Goal: Task Accomplishment & Management: Manage account settings

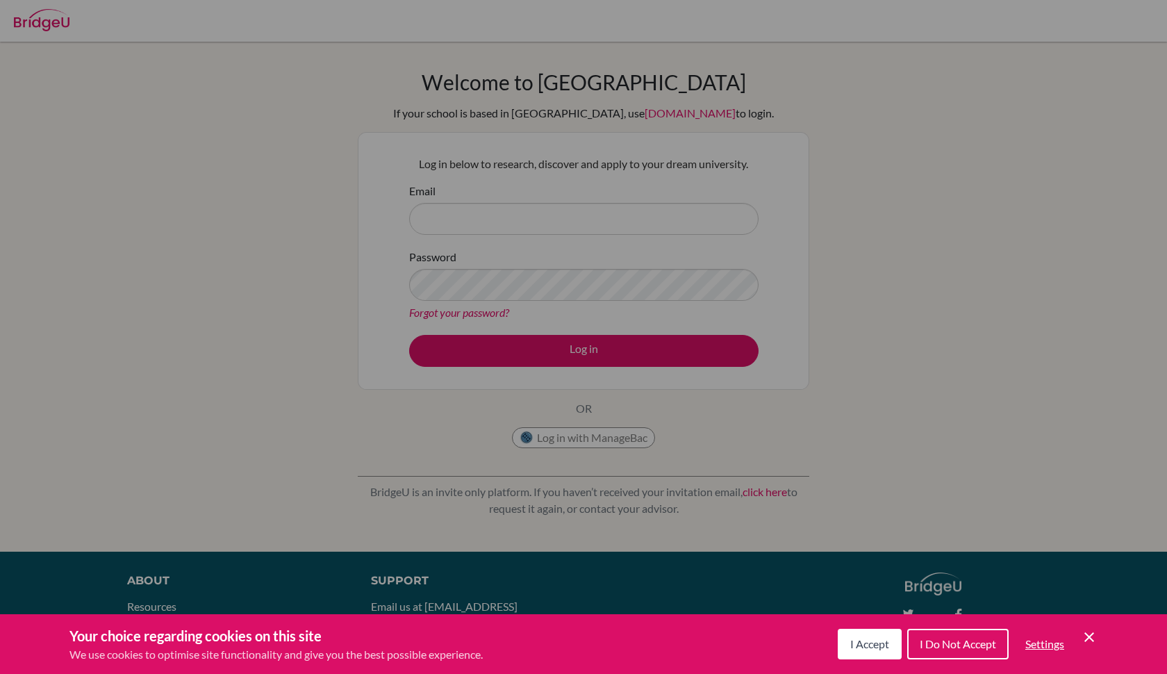
click at [559, 295] on div "Cookie Preferences" at bounding box center [583, 337] width 1167 height 674
click at [886, 655] on button "I Accept" at bounding box center [870, 644] width 64 height 31
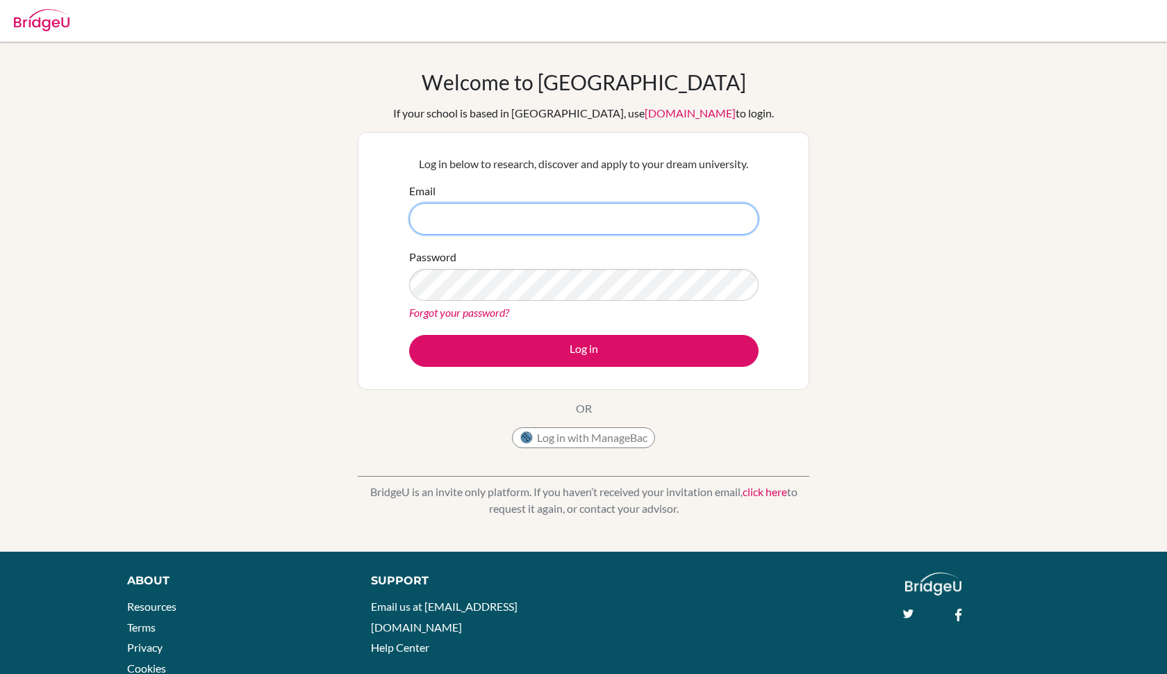
click at [574, 224] on input "Email" at bounding box center [583, 219] width 349 height 32
type input "[EMAIL_ADDRESS][DOMAIN_NAME]"
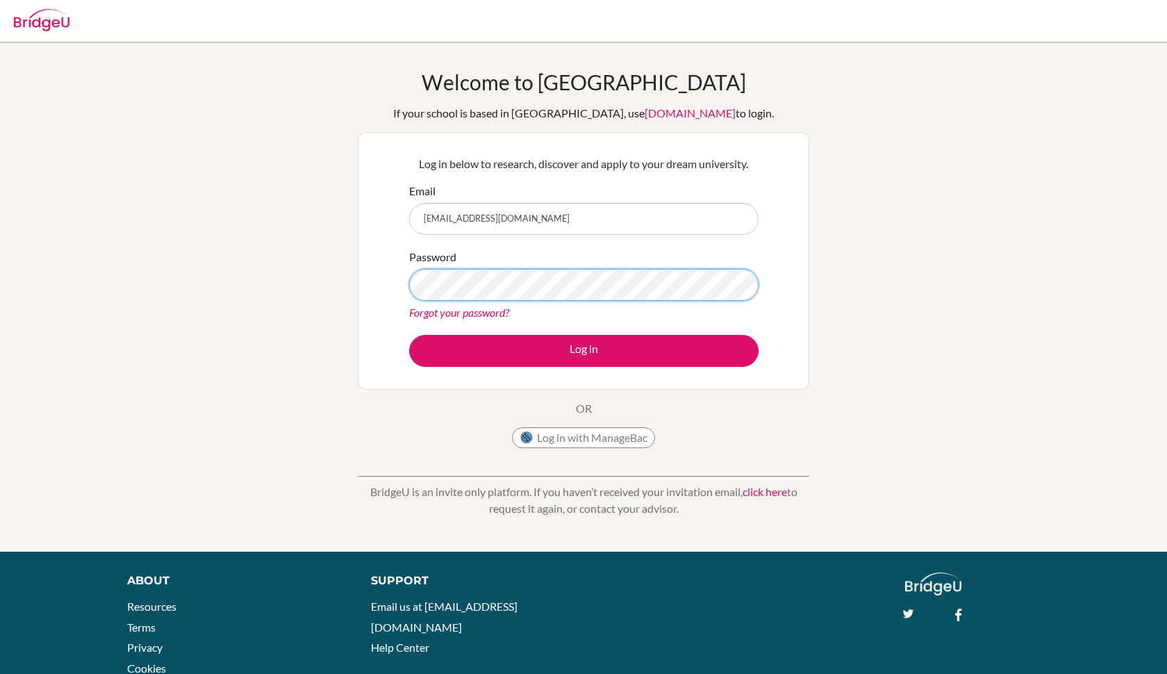
click at [583, 350] on button "Log in" at bounding box center [583, 351] width 349 height 32
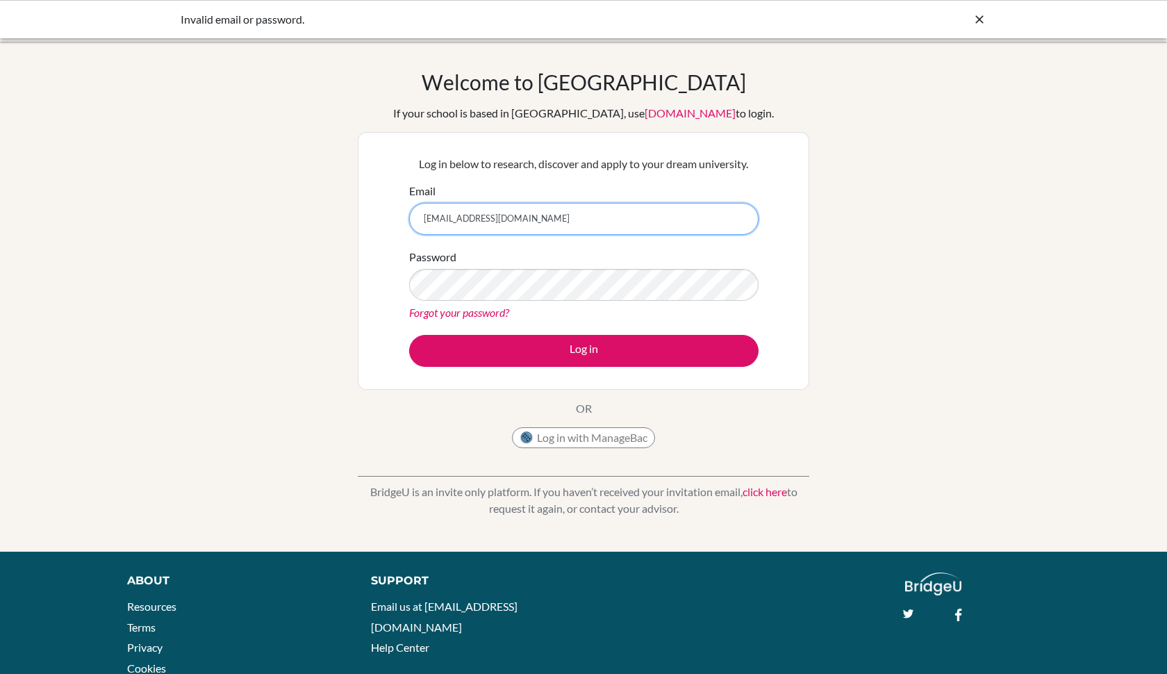
click at [735, 221] on input "[EMAIL_ADDRESS][DOMAIN_NAME]" at bounding box center [583, 219] width 349 height 32
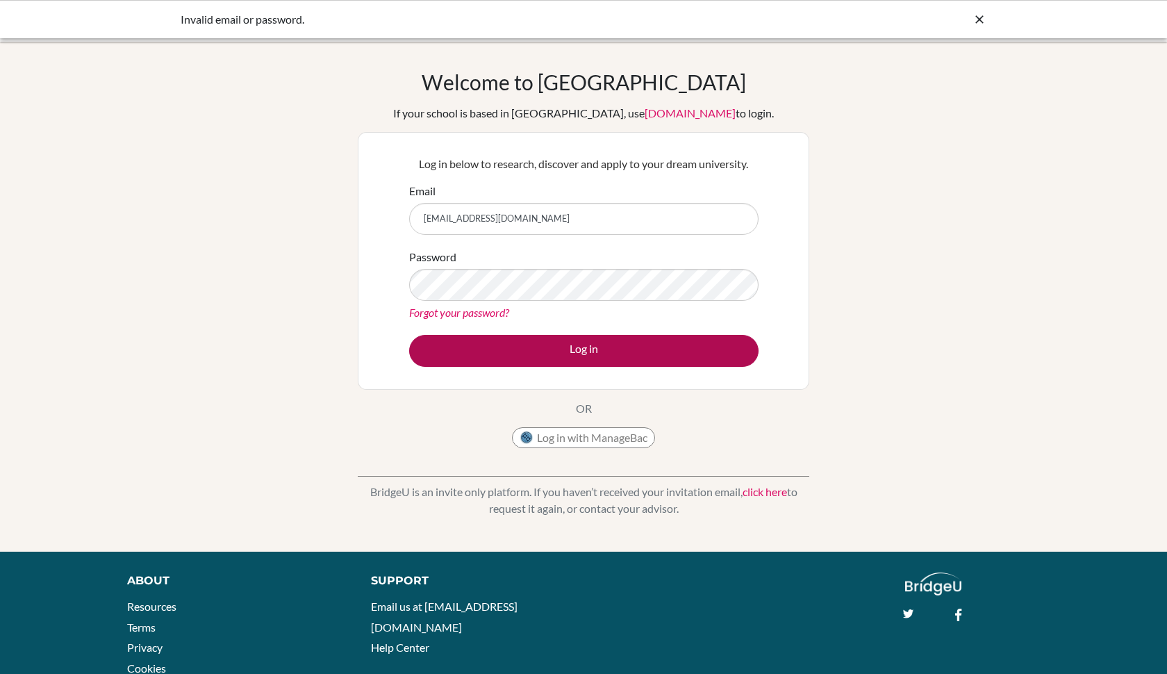
click at [620, 355] on button "Log in" at bounding box center [583, 351] width 349 height 32
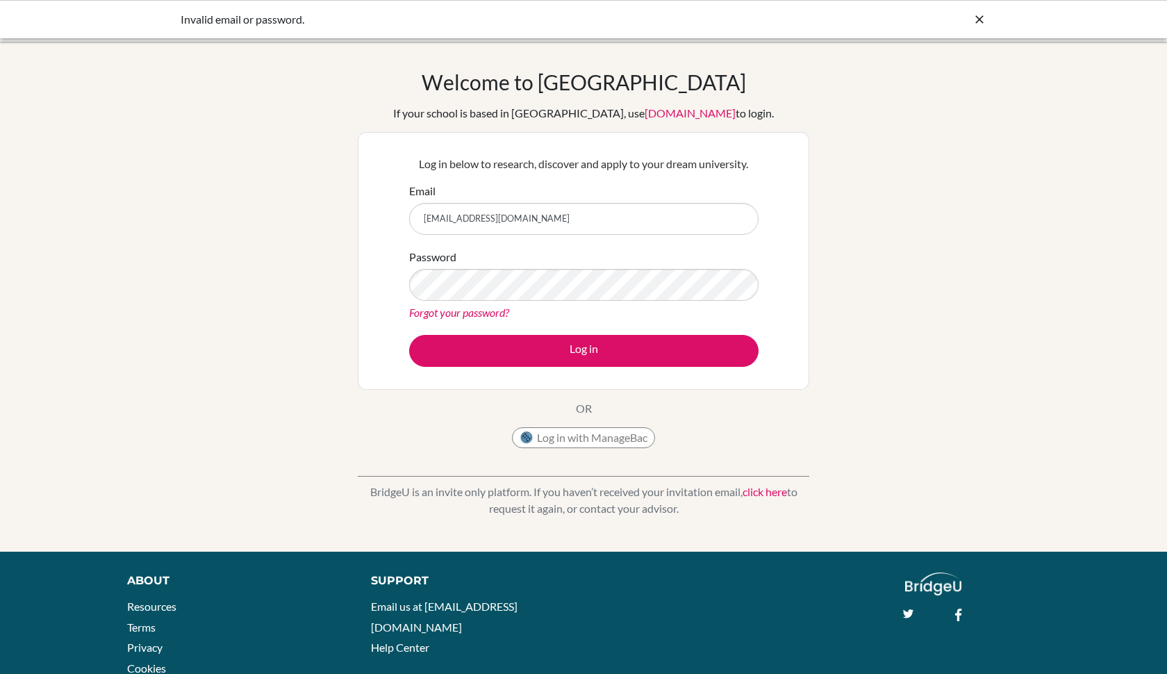
click at [602, 434] on button "Log in with ManageBac" at bounding box center [583, 437] width 143 height 21
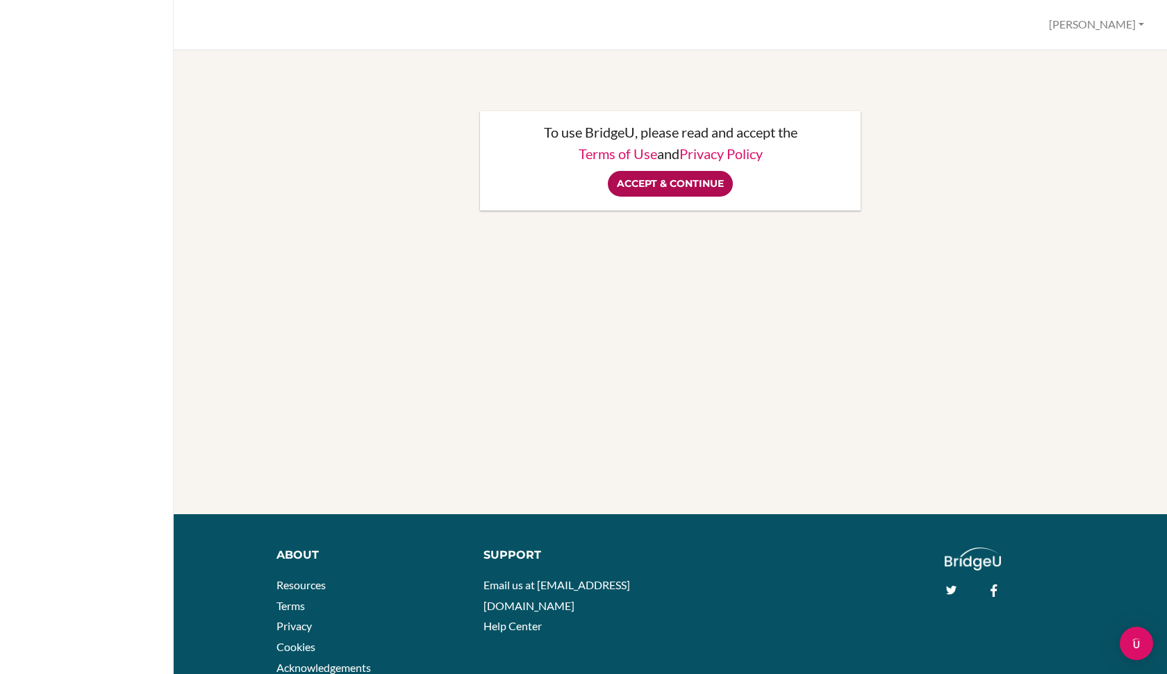
click at [677, 190] on input "Accept & Continue" at bounding box center [670, 184] width 125 height 26
